Goal: Information Seeking & Learning: Learn about a topic

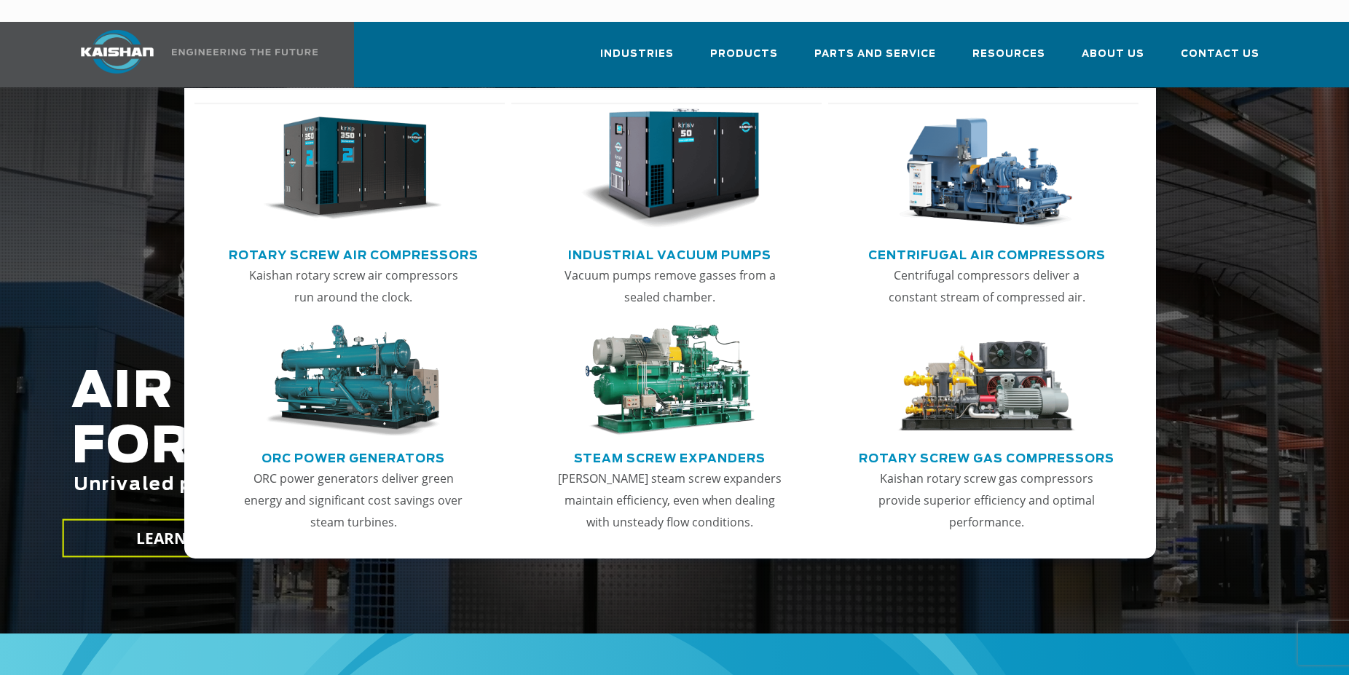
click at [374, 184] on img "Main menu" at bounding box center [353, 169] width 179 height 121
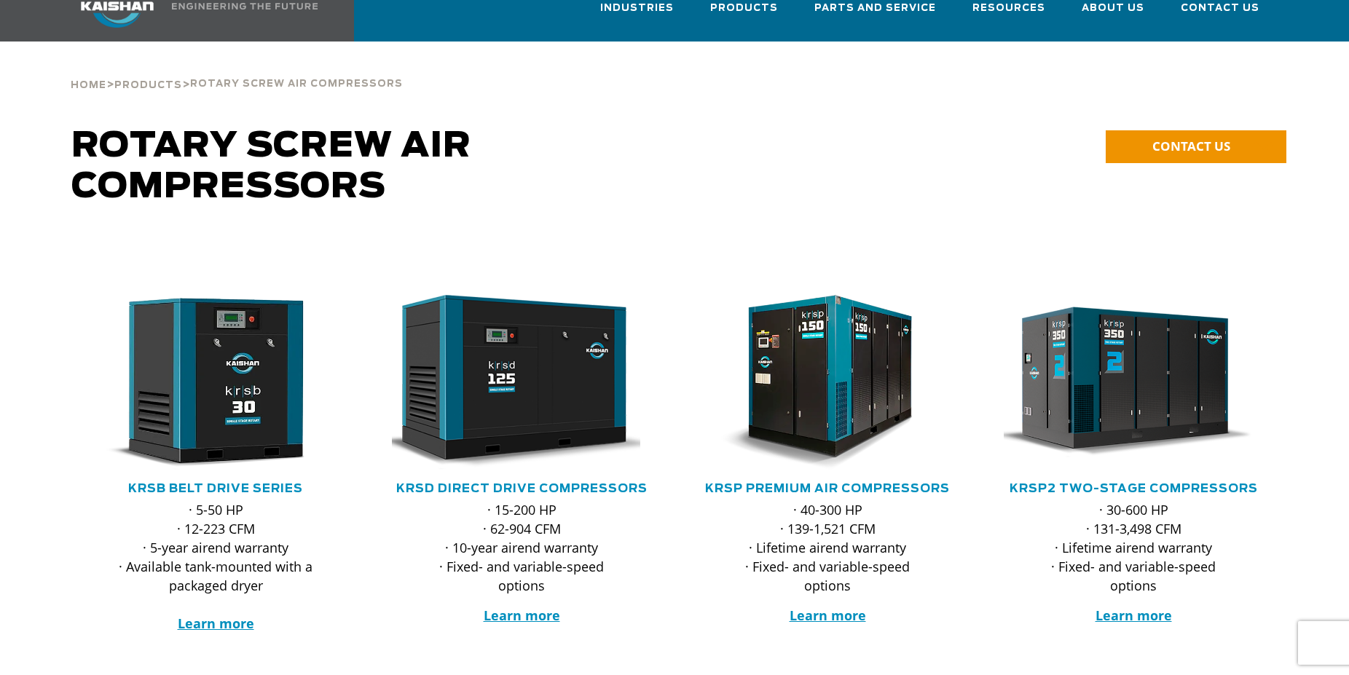
scroll to position [74, 0]
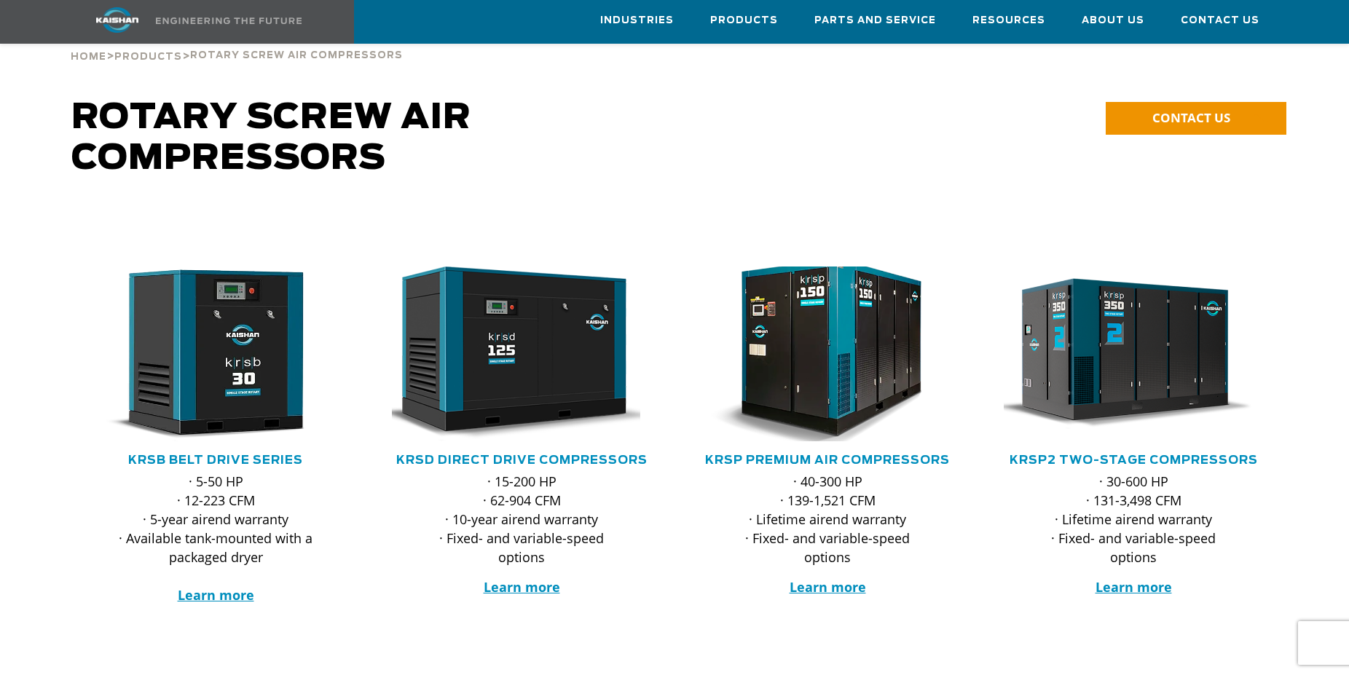
click at [865, 294] on img at bounding box center [817, 354] width 286 height 192
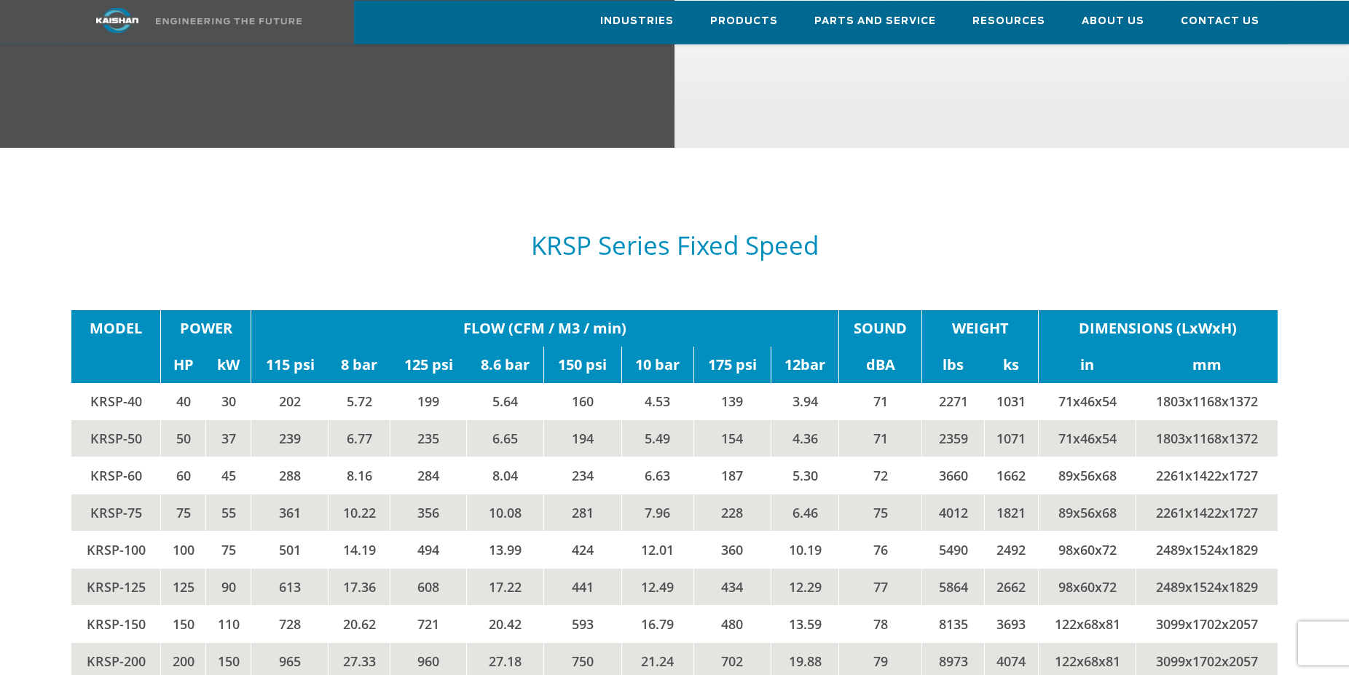
scroll to position [2377, 0]
